Goal: Information Seeking & Learning: Learn about a topic

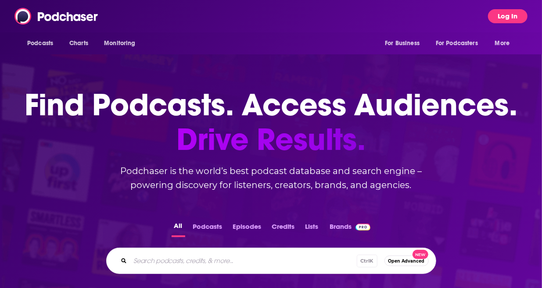
click at [502, 17] on button "Log In" at bounding box center [508, 16] width 40 height 14
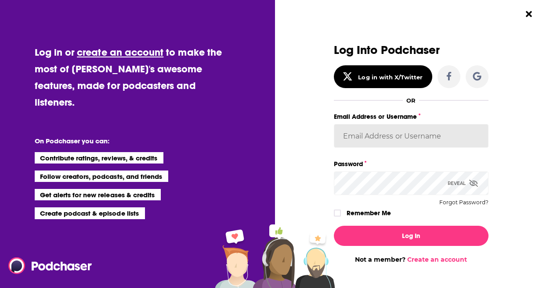
click at [363, 132] on input "Email Address or Username" at bounding box center [411, 136] width 155 height 24
type input "heather@mindsharepr.com"
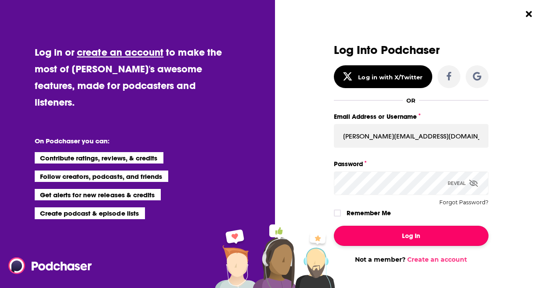
click at [406, 235] on button "Log In" at bounding box center [411, 236] width 155 height 20
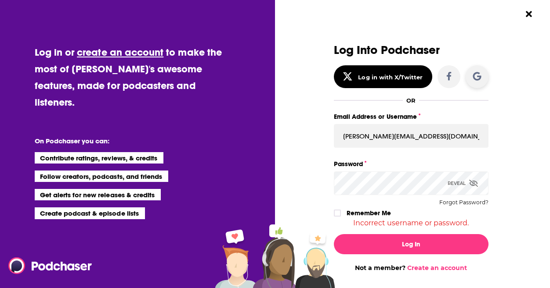
click at [472, 78] on icon "Dialog" at bounding box center [476, 76] width 8 height 8
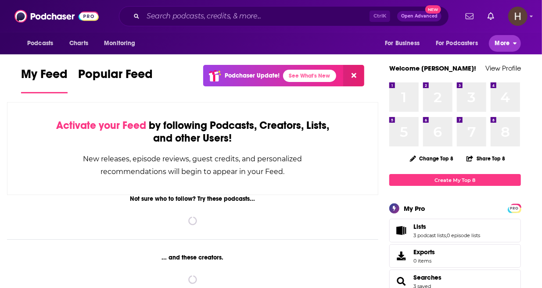
click at [505, 44] on span "More" at bounding box center [502, 43] width 15 height 12
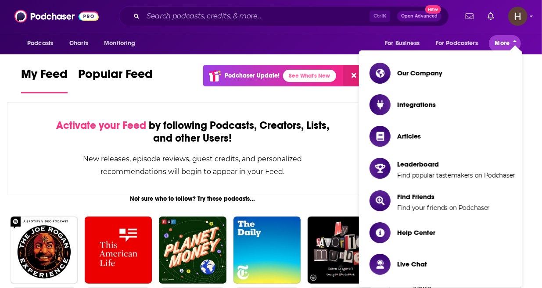
click at [505, 44] on span "More" at bounding box center [502, 43] width 15 height 12
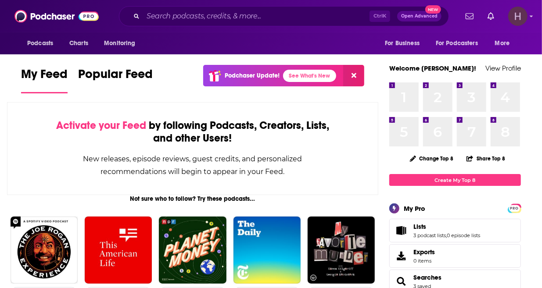
click at [524, 10] on img "Logged in as M1ndsharePR" at bounding box center [517, 16] width 19 height 19
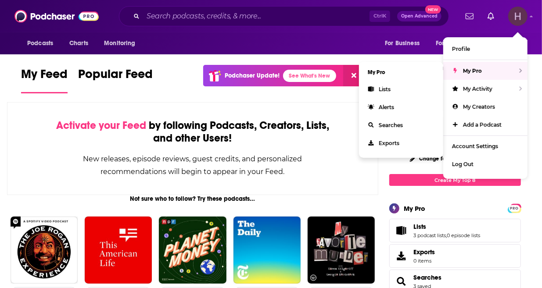
click at [522, 69] on div "My Pro" at bounding box center [485, 71] width 84 height 18
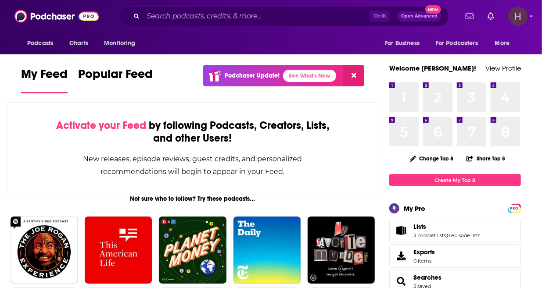
click at [517, 19] on img "Logged in as M1ndsharePR" at bounding box center [517, 16] width 19 height 19
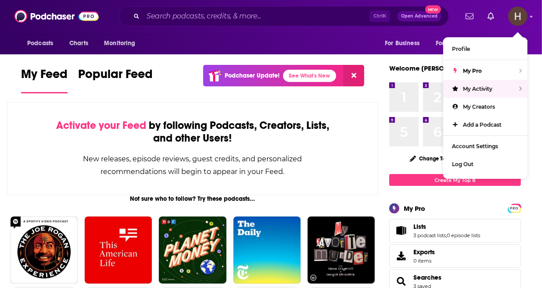
click at [339, 37] on div "Podcasts Charts Monitoring For Business For Podcasters More" at bounding box center [271, 43] width 542 height 22
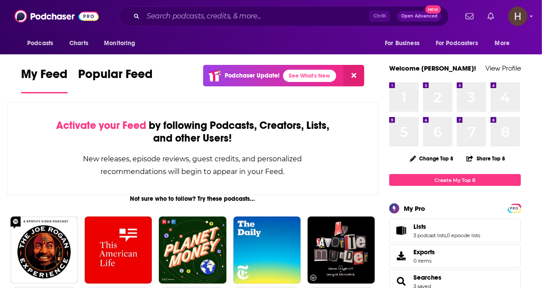
click at [488, 16] on icon "Show notifications dropdown" at bounding box center [491, 16] width 7 height 8
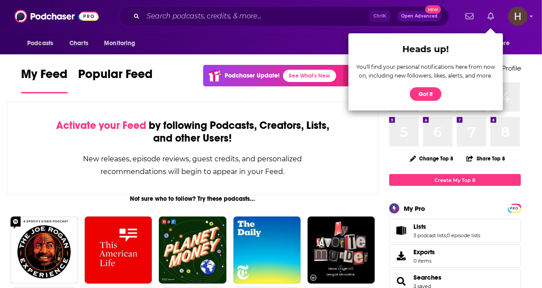
click at [488, 16] on icon "Show notifications dropdown" at bounding box center [491, 16] width 7 height 8
click at [445, 25] on div "Ctrl K Open Advanced New" at bounding box center [284, 16] width 330 height 20
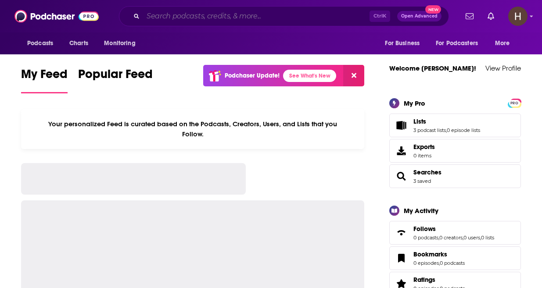
click at [167, 17] on input "Search podcasts, credits, & more..." at bounding box center [256, 16] width 227 height 14
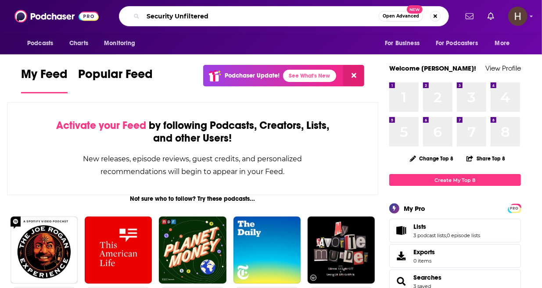
type input "Security Unfiltered"
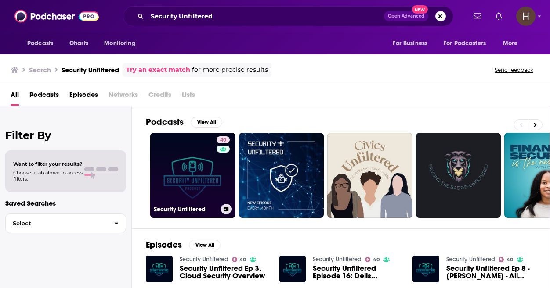
click at [190, 178] on link "40 Security Unfiltered" at bounding box center [192, 175] width 85 height 85
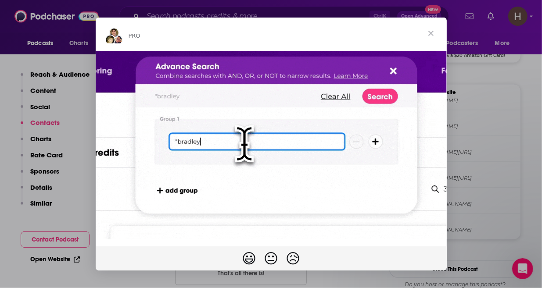
click at [430, 35] on span "Close" at bounding box center [431, 34] width 32 height 32
